Goal: Information Seeking & Learning: Learn about a topic

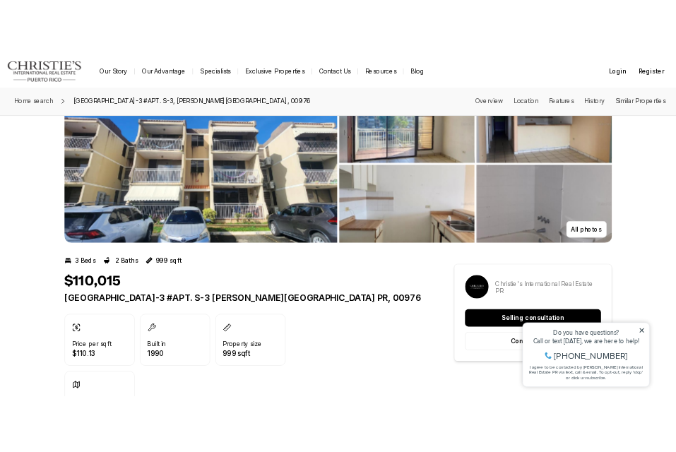
scroll to position [78, 0]
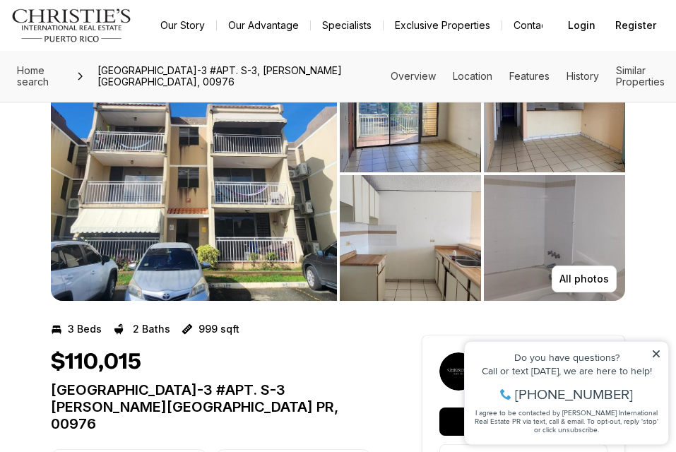
click at [659, 355] on icon at bounding box center [656, 354] width 10 height 10
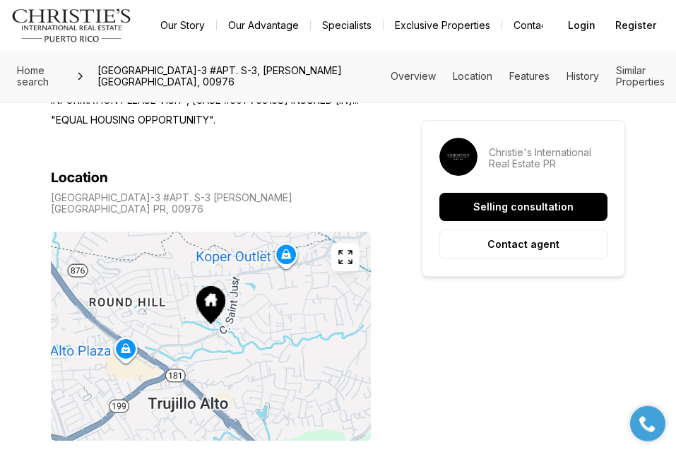
scroll to position [798, 0]
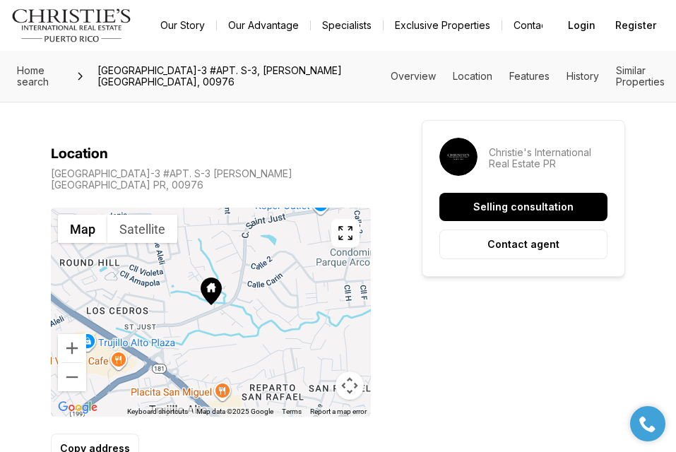
click at [132, 297] on div at bounding box center [211, 312] width 320 height 209
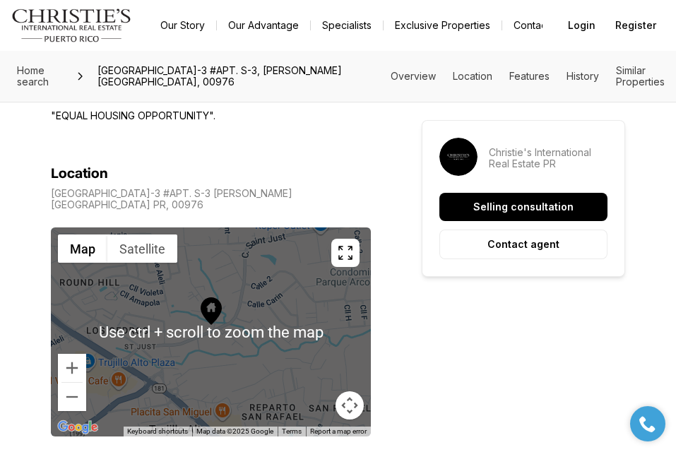
scroll to position [726, 0]
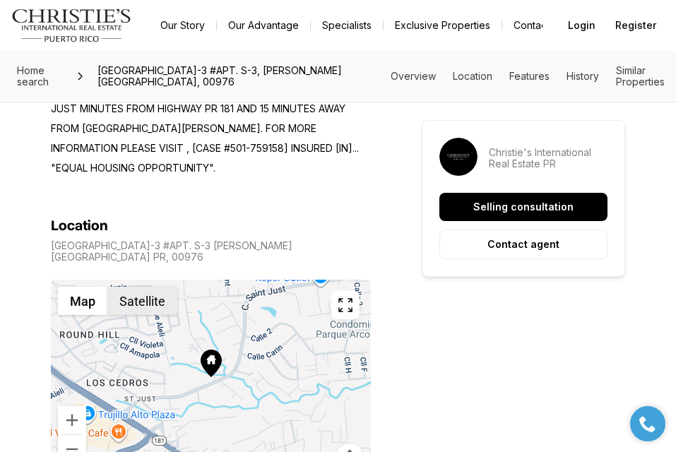
click at [119, 287] on button "Satellite" at bounding box center [142, 301] width 70 height 28
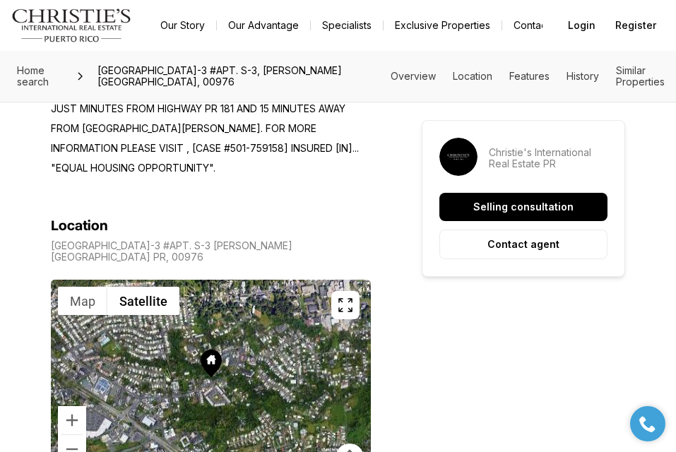
click at [174, 364] on div at bounding box center [211, 384] width 320 height 209
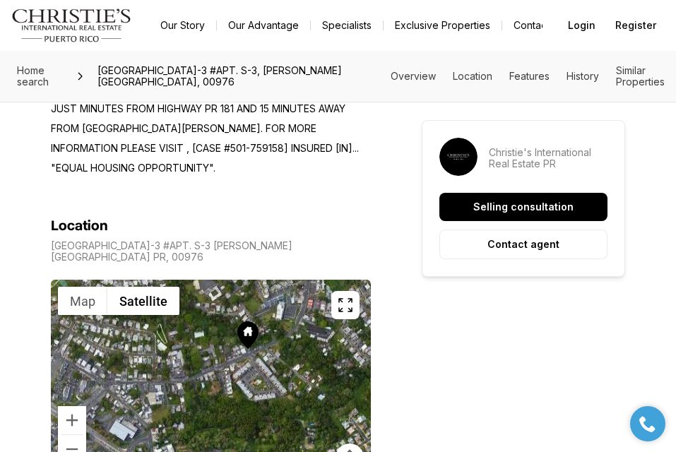
click at [249, 321] on icon at bounding box center [247, 335] width 21 height 28
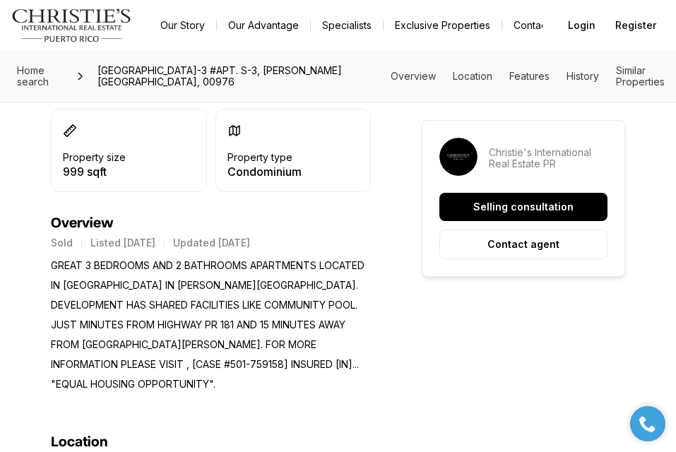
scroll to position [798, 0]
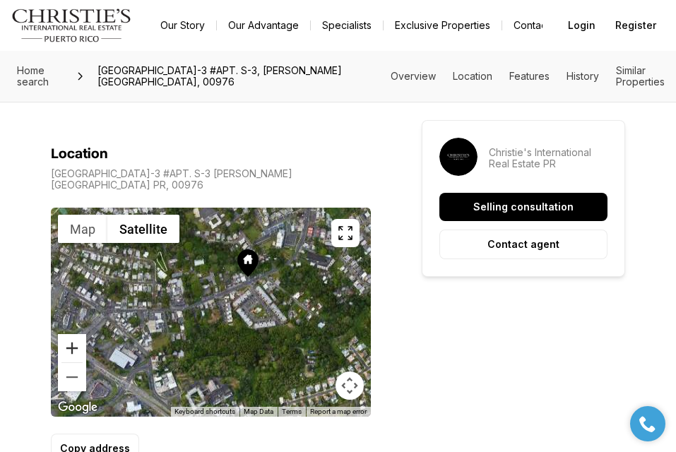
click at [78, 334] on button "Zoom in" at bounding box center [72, 348] width 28 height 28
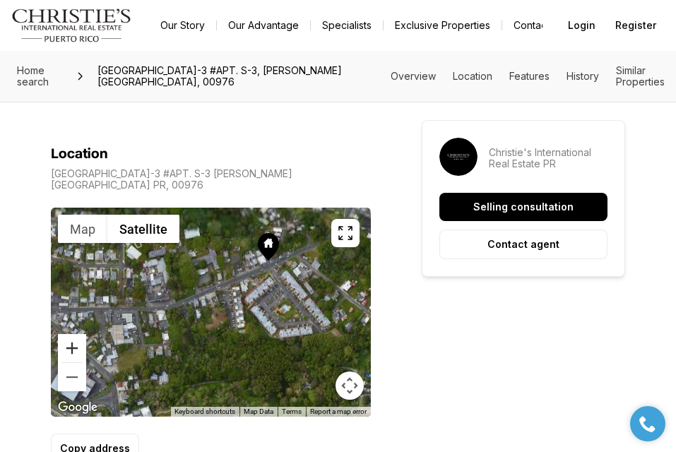
click at [78, 334] on button "Zoom in" at bounding box center [72, 348] width 28 height 28
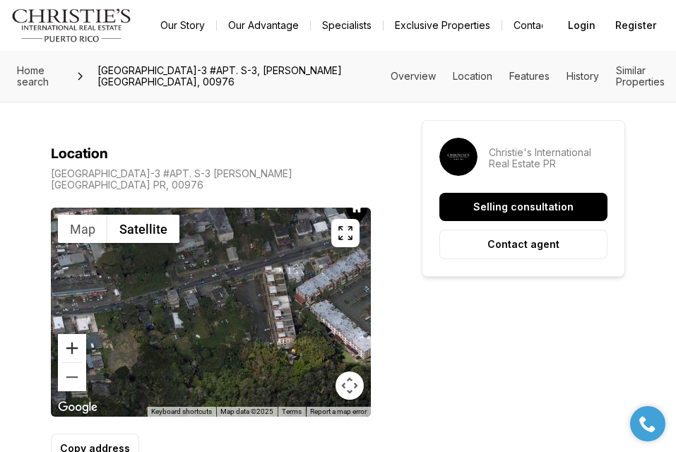
click at [78, 334] on button "Zoom in" at bounding box center [72, 348] width 28 height 28
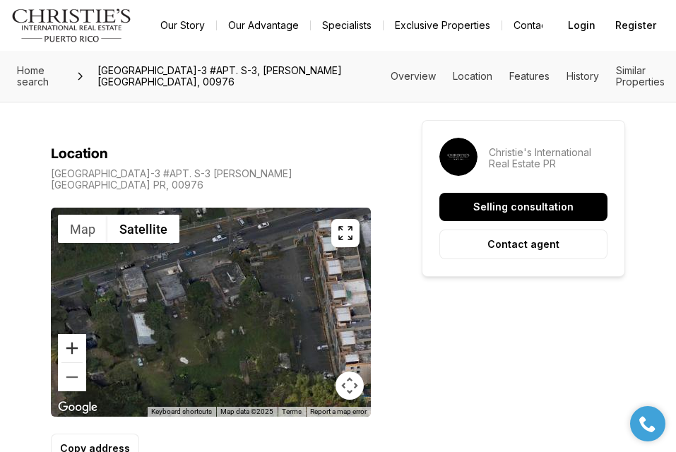
click at [78, 334] on button "Zoom in" at bounding box center [72, 348] width 28 height 28
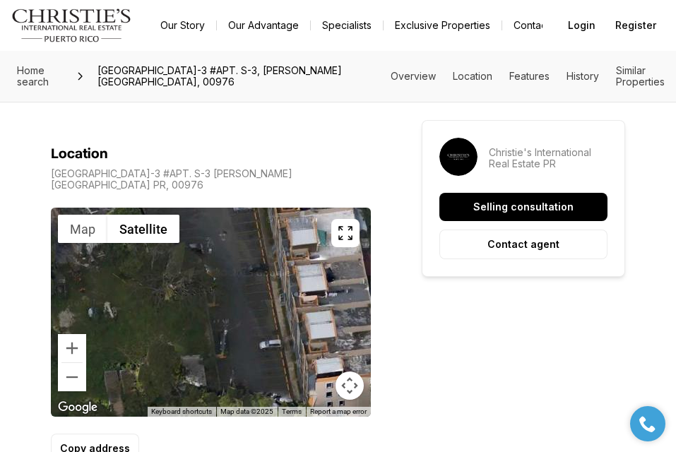
drag, startPoint x: 285, startPoint y: 246, endPoint x: 124, endPoint y: 198, distance: 167.3
click at [124, 208] on div at bounding box center [211, 312] width 320 height 209
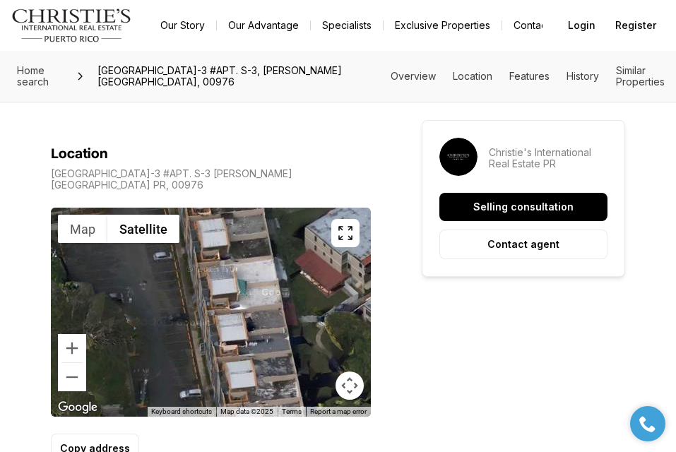
drag, startPoint x: 282, startPoint y: 271, endPoint x: 252, endPoint y: 352, distance: 86.7
click at [252, 352] on div at bounding box center [211, 312] width 320 height 209
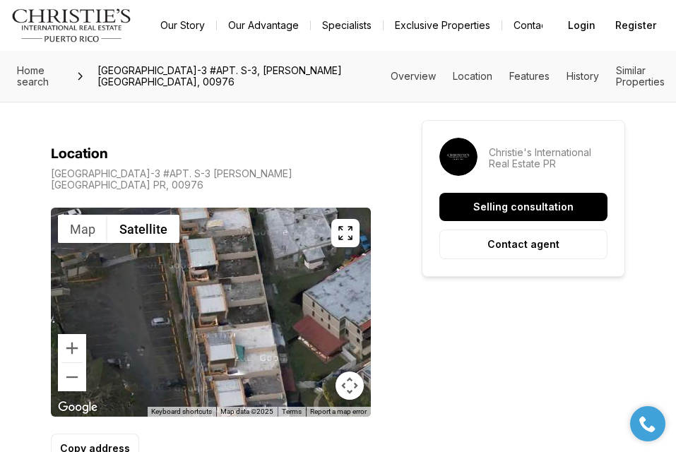
drag, startPoint x: 249, startPoint y: 258, endPoint x: 250, endPoint y: 323, distance: 65.7
click at [250, 323] on div at bounding box center [211, 312] width 320 height 209
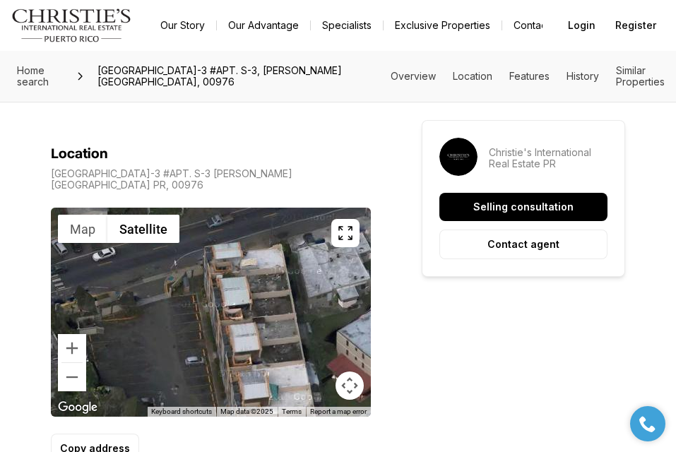
drag, startPoint x: 214, startPoint y: 244, endPoint x: 249, endPoint y: 283, distance: 52.0
click at [249, 283] on div at bounding box center [211, 312] width 320 height 209
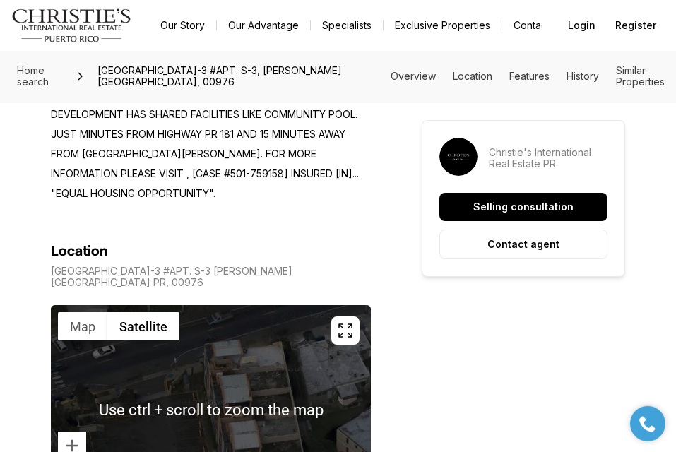
scroll to position [726, 0]
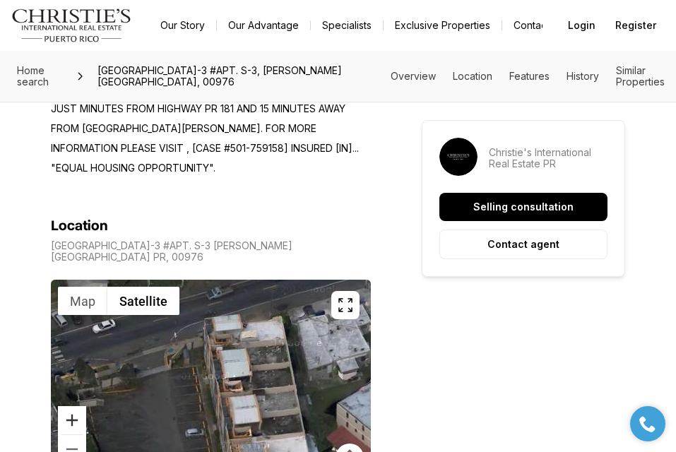
click at [70, 406] on button "Zoom in" at bounding box center [72, 420] width 28 height 28
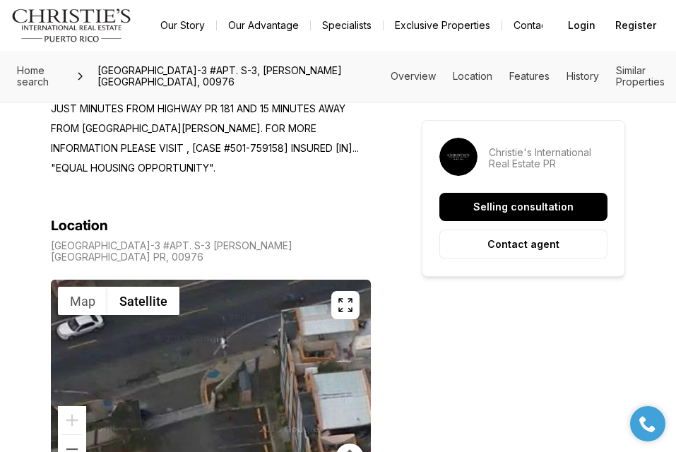
drag, startPoint x: 231, startPoint y: 361, endPoint x: 316, endPoint y: 421, distance: 103.8
click at [317, 421] on div at bounding box center [211, 384] width 320 height 209
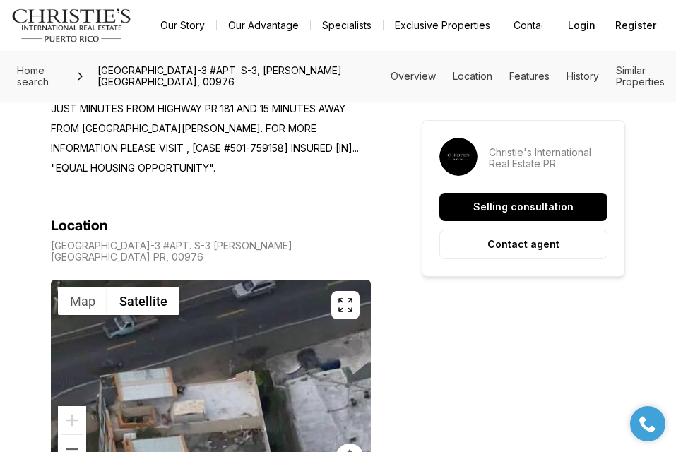
drag, startPoint x: 294, startPoint y: 301, endPoint x: 112, endPoint y: 369, distance: 195.0
click at [112, 369] on div at bounding box center [211, 384] width 320 height 209
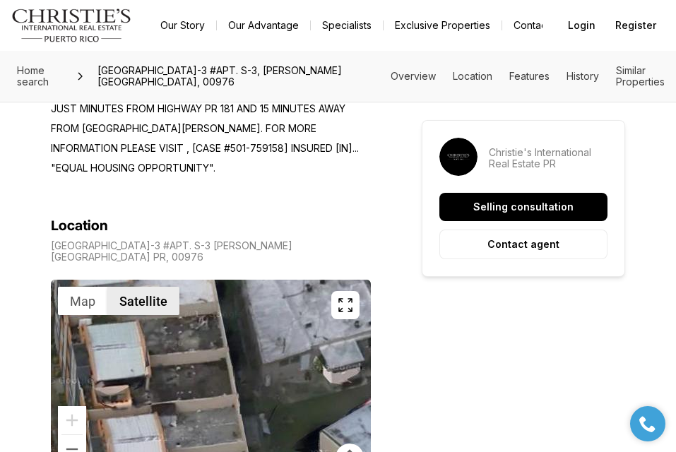
drag, startPoint x: 210, startPoint y: 363, endPoint x: 192, endPoint y: 282, distance: 83.1
click at [166, 280] on div "Use ctrl + scroll to zoom the map Map Satellite Keyboard shortcuts Map Data Map…" at bounding box center [211, 384] width 320 height 209
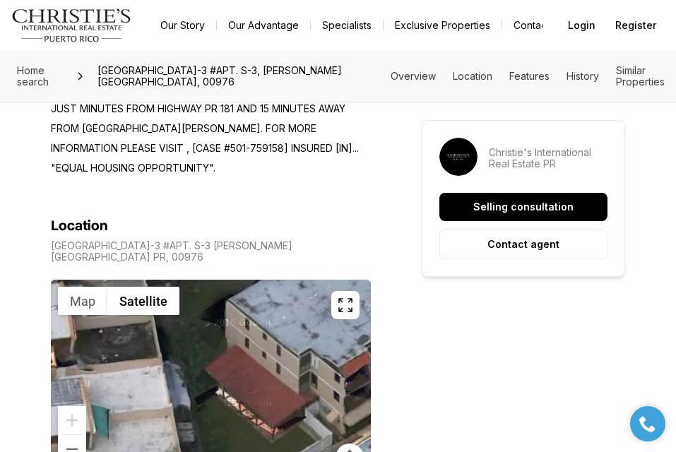
drag, startPoint x: 277, startPoint y: 378, endPoint x: 179, endPoint y: 250, distance: 161.7
click at [179, 280] on div at bounding box center [211, 384] width 320 height 209
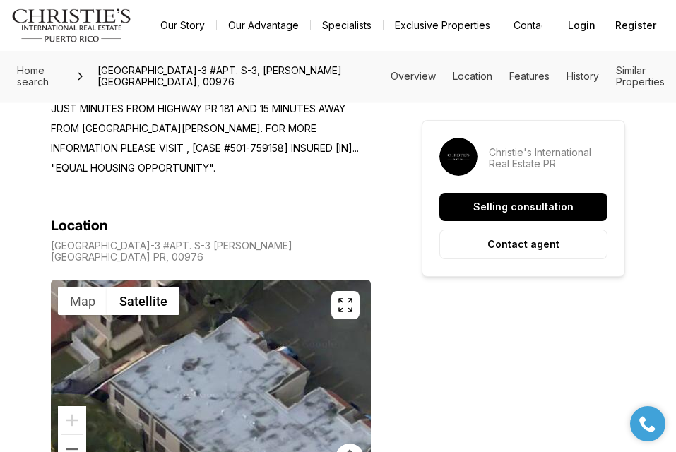
drag, startPoint x: 293, startPoint y: 345, endPoint x: 193, endPoint y: 292, distance: 113.0
click at [52, 280] on div at bounding box center [211, 384] width 320 height 209
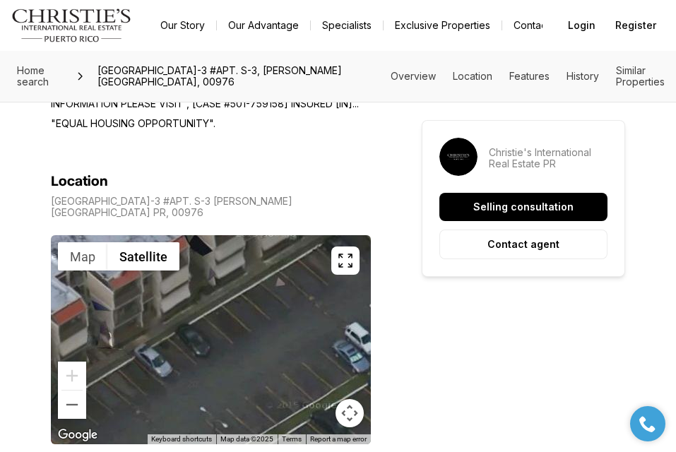
drag, startPoint x: 272, startPoint y: 303, endPoint x: 80, endPoint y: 457, distance: 246.1
click at [80, 444] on div "Use ctrl + scroll to zoom the map" at bounding box center [211, 339] width 320 height 209
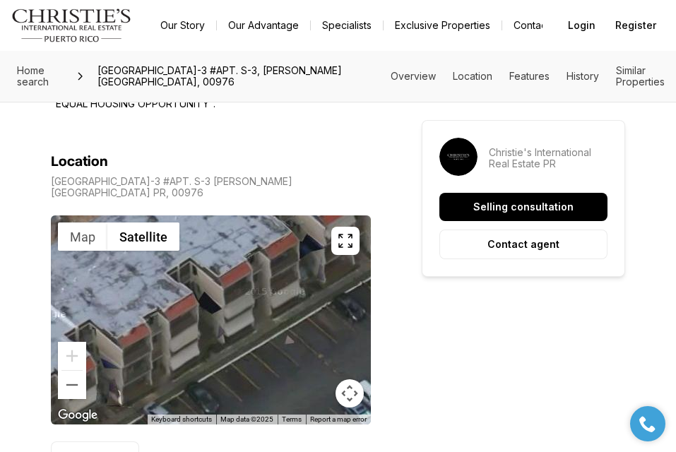
drag, startPoint x: 257, startPoint y: 280, endPoint x: 264, endPoint y: 339, distance: 59.7
click at [264, 339] on div at bounding box center [211, 319] width 320 height 209
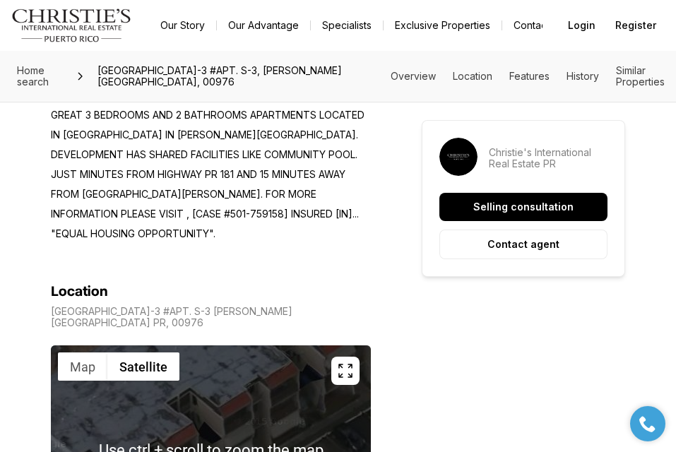
scroll to position [646, 0]
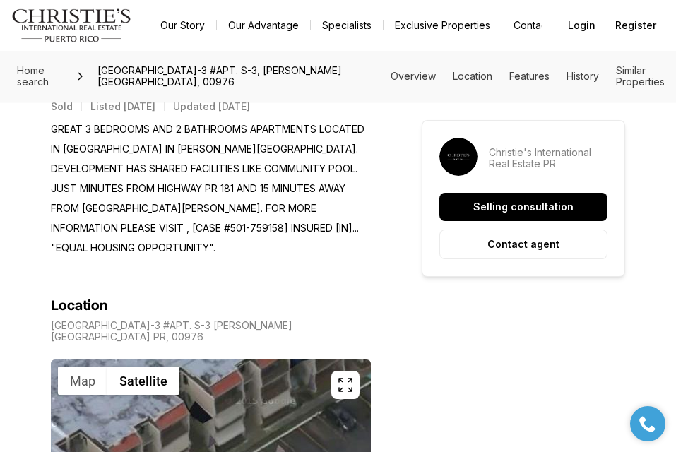
drag, startPoint x: 246, startPoint y: 342, endPoint x: 258, endPoint y: 290, distance: 52.9
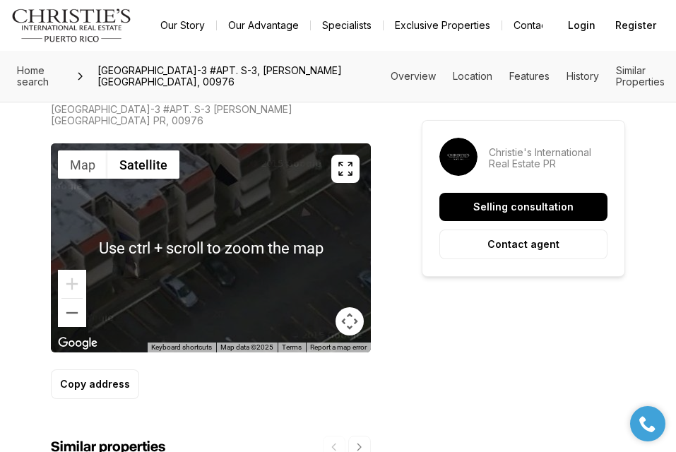
scroll to position [790, 0]
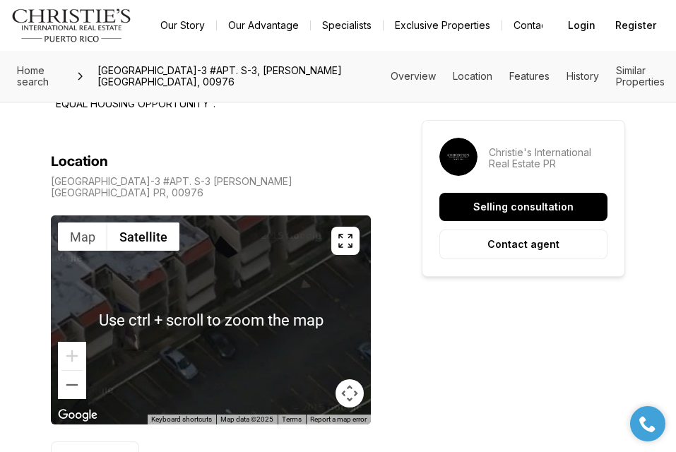
click at [177, 268] on div at bounding box center [211, 319] width 320 height 209
